Goal: Information Seeking & Learning: Learn about a topic

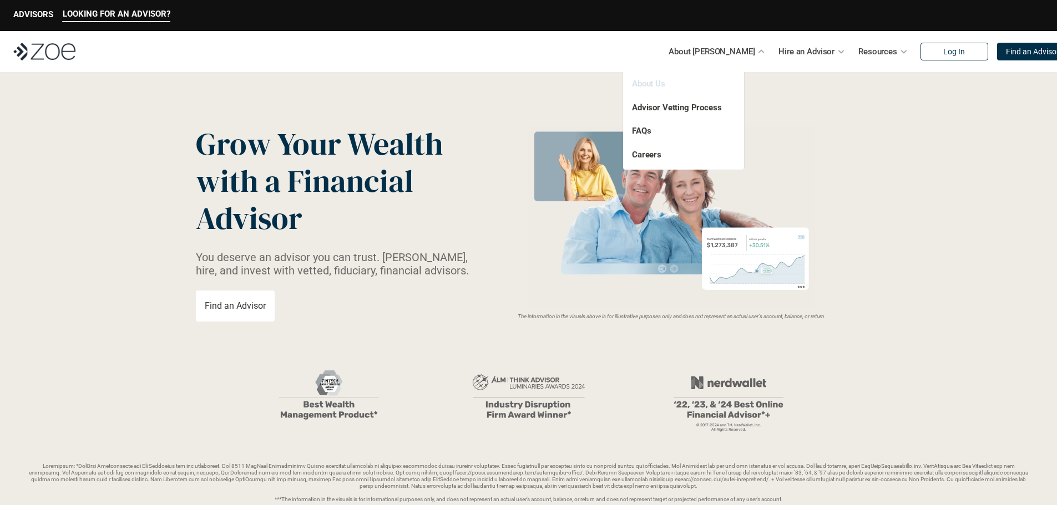
click at [652, 86] on link "About Us" at bounding box center [648, 84] width 33 height 10
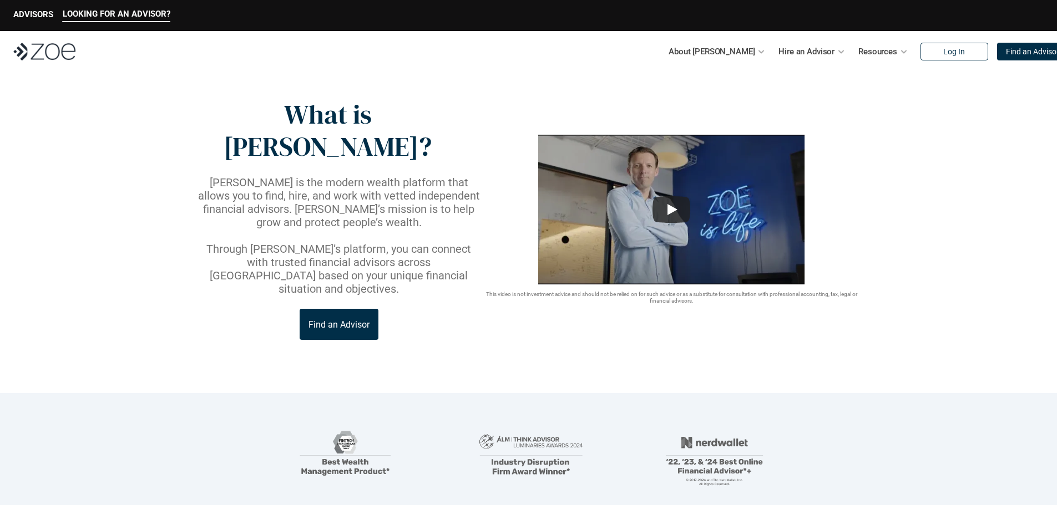
drag, startPoint x: 405, startPoint y: 285, endPoint x: 426, endPoint y: 267, distance: 26.8
click at [404, 285] on header "What is [PERSON_NAME]? [PERSON_NAME] is the modern wealth platform that allows …" at bounding box center [528, 232] width 1057 height 321
click at [439, 241] on div "What is [PERSON_NAME]? [PERSON_NAME] is the modern wealth platform that allows …" at bounding box center [339, 219] width 286 height 241
click at [439, 300] on header "What is [PERSON_NAME]? [PERSON_NAME] is the modern wealth platform that allows …" at bounding box center [528, 232] width 1057 height 321
click at [431, 311] on header "What is [PERSON_NAME]? [PERSON_NAME] is the modern wealth platform that allows …" at bounding box center [528, 232] width 1057 height 321
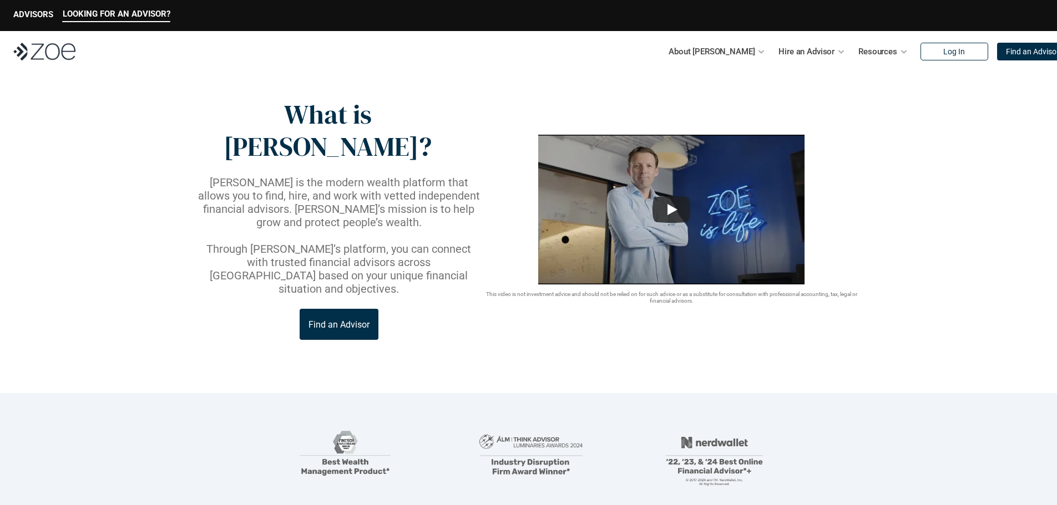
click at [453, 309] on div "Find an Advisor" at bounding box center [339, 324] width 286 height 31
click at [428, 294] on header "What is [PERSON_NAME]? [PERSON_NAME] is the modern wealth platform that allows …" at bounding box center [528, 232] width 1057 height 321
click at [414, 304] on header "What is [PERSON_NAME]? [PERSON_NAME] is the modern wealth platform that allows …" at bounding box center [528, 232] width 1057 height 321
click at [429, 329] on header "What is [PERSON_NAME]? [PERSON_NAME] is the modern wealth platform that allows …" at bounding box center [528, 232] width 1057 height 321
click at [442, 309] on div "Find an Advisor" at bounding box center [339, 324] width 286 height 31
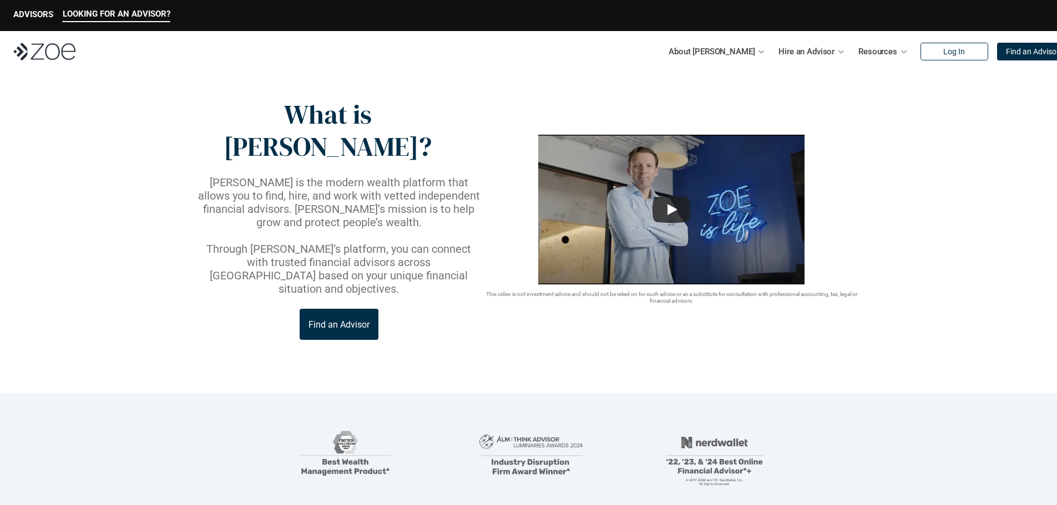
click at [425, 285] on header "What is [PERSON_NAME]? [PERSON_NAME] is the modern wealth platform that allows …" at bounding box center [528, 232] width 1057 height 321
click at [445, 243] on div "What is [PERSON_NAME]? [PERSON_NAME] is the modern wealth platform that allows …" at bounding box center [339, 219] width 286 height 241
